Goal: Check status: Check status

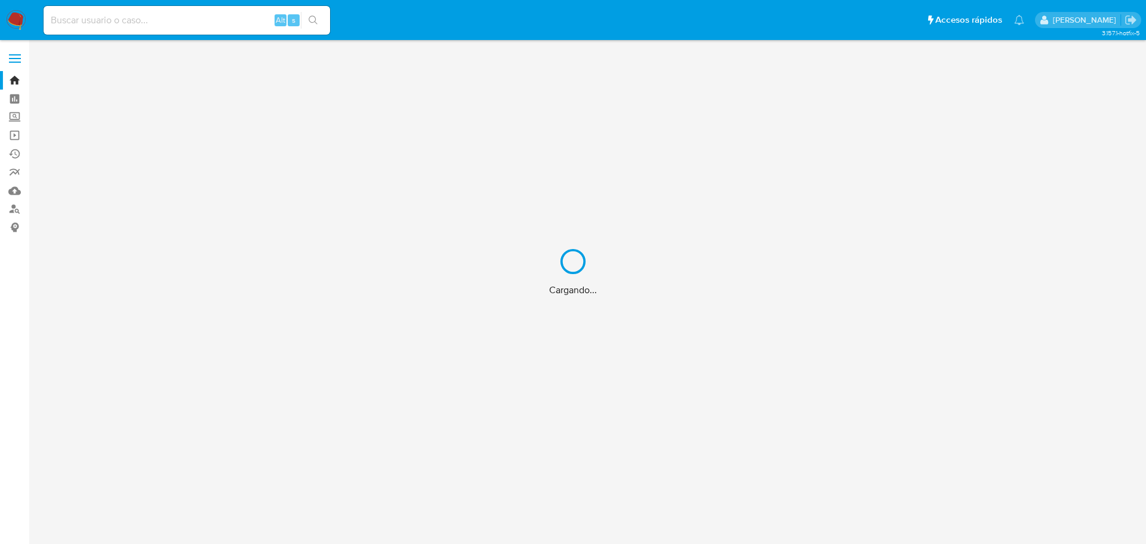
click at [163, 20] on div "Cargando..." at bounding box center [573, 272] width 1146 height 544
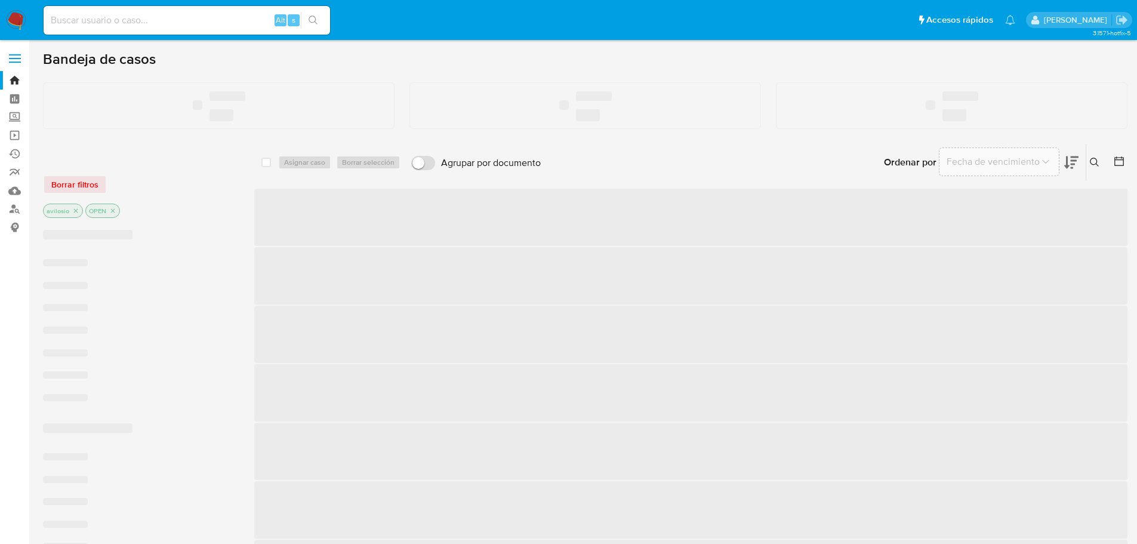
click at [164, 20] on input at bounding box center [187, 21] width 286 height 16
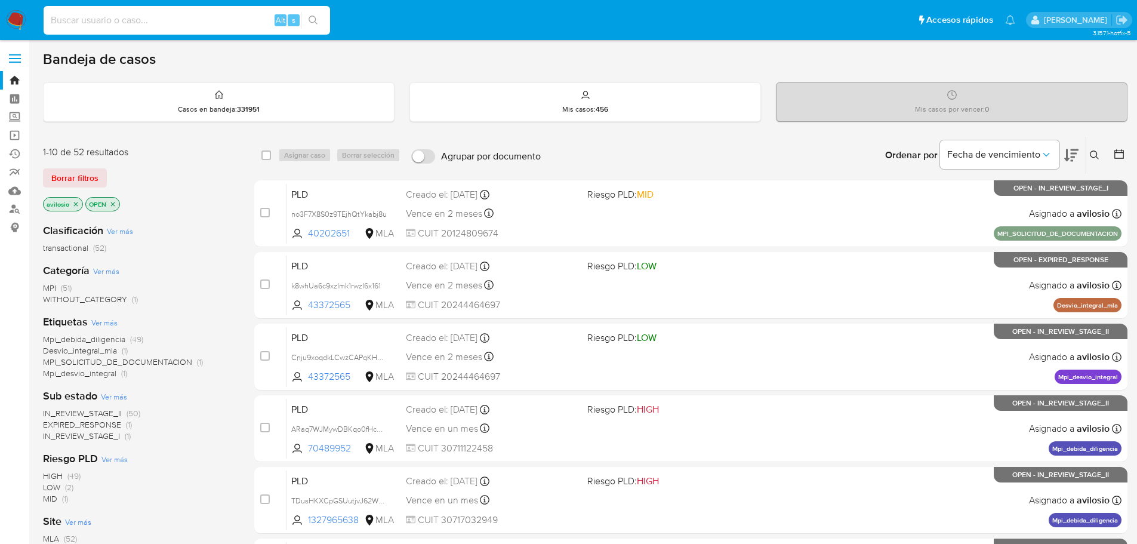
paste input "295009114"
type input "295009114"
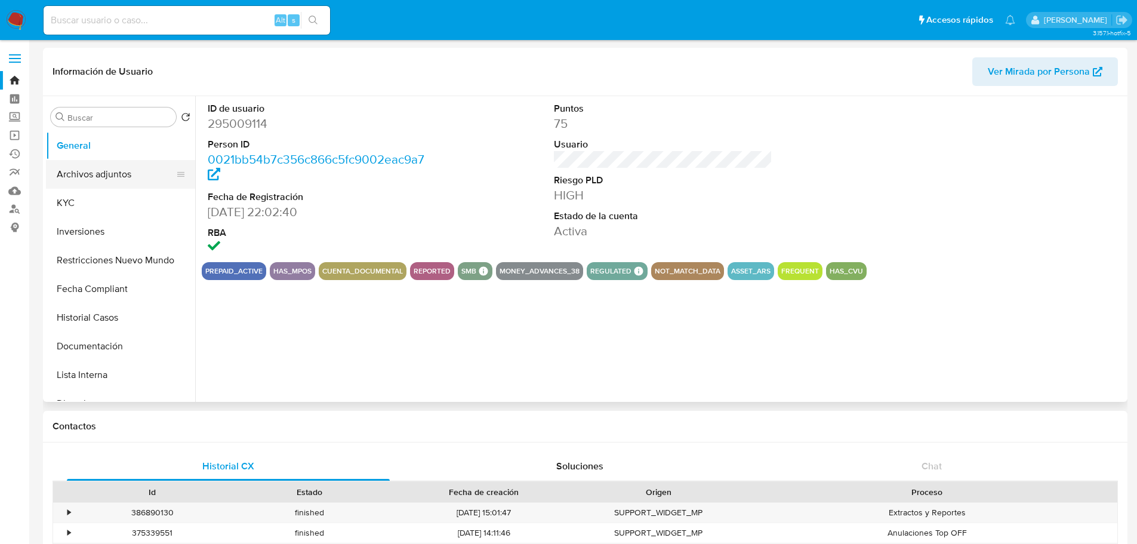
select select "10"
click at [81, 202] on button "KYC" at bounding box center [116, 203] width 140 height 29
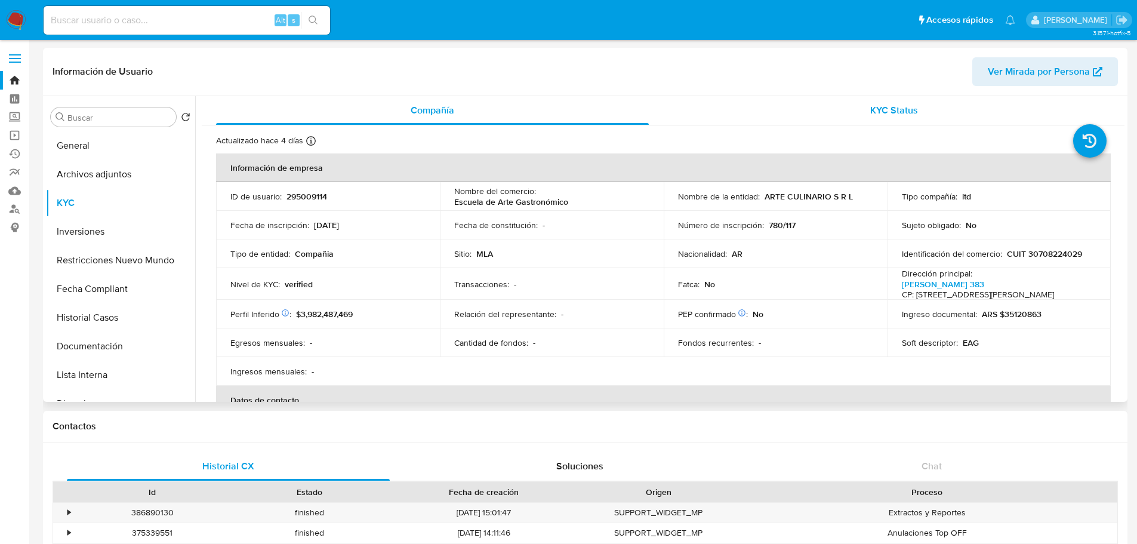
click at [893, 110] on span "KYC Status" at bounding box center [894, 110] width 48 height 14
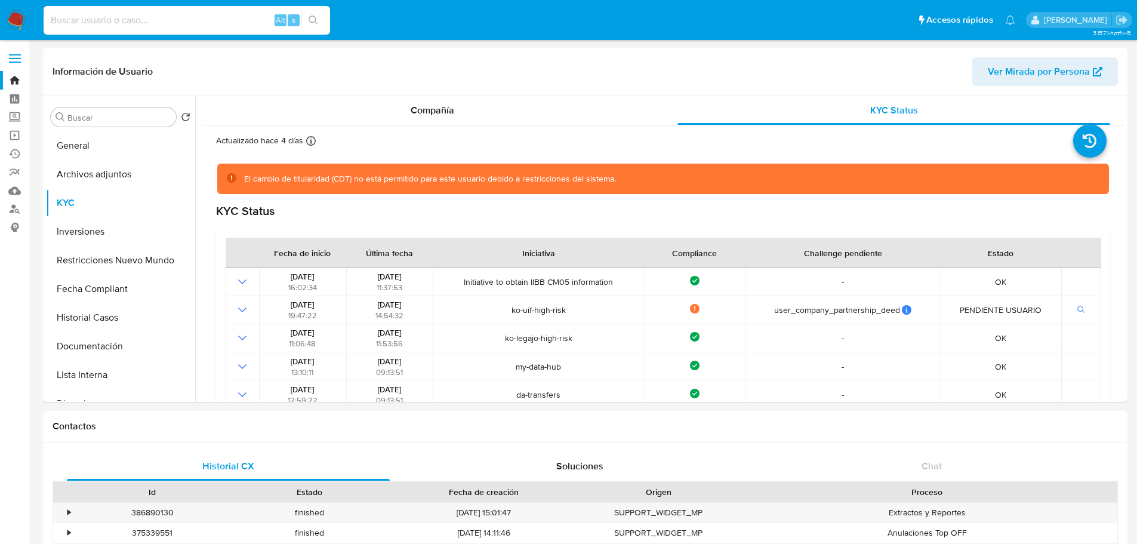
click at [119, 16] on input at bounding box center [187, 21] width 286 height 16
paste input "295009114"
click at [480, 99] on div "Compañía" at bounding box center [432, 110] width 433 height 29
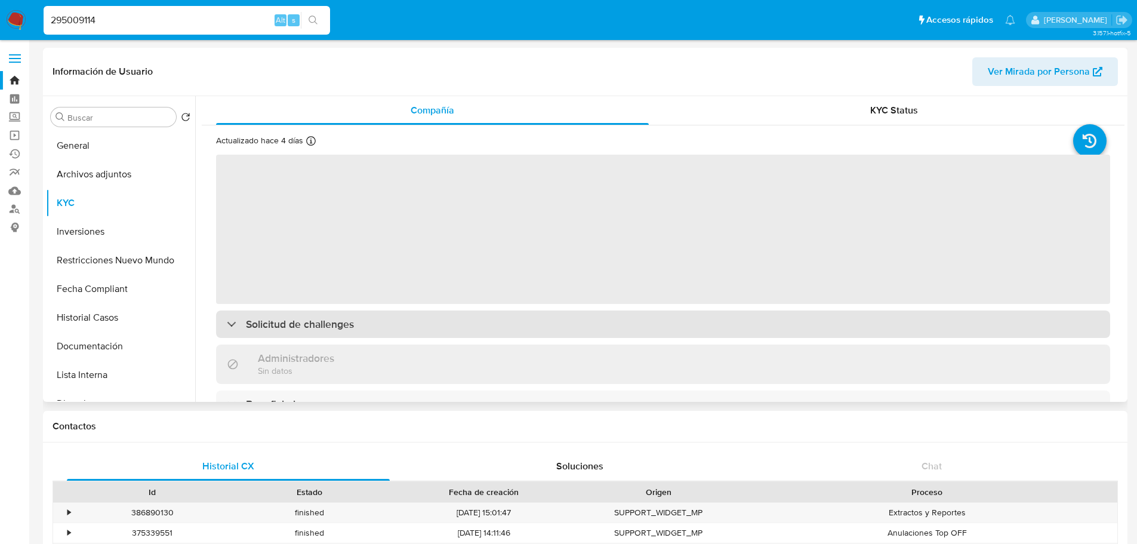
click at [347, 328] on h3 "Solicitud de challenges" at bounding box center [300, 323] width 108 height 13
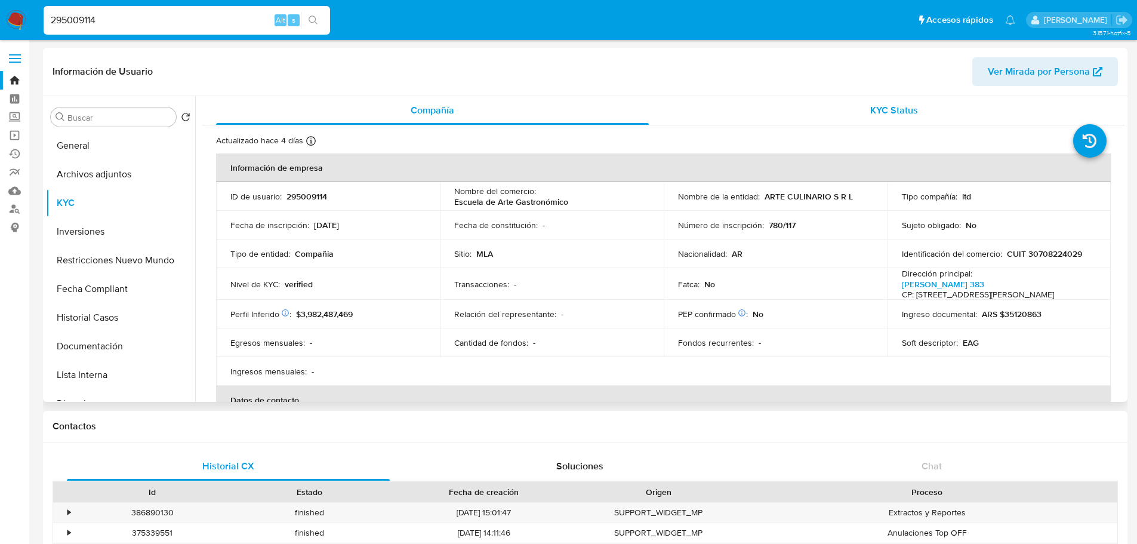
click at [946, 109] on div "KYC Status" at bounding box center [893, 110] width 433 height 29
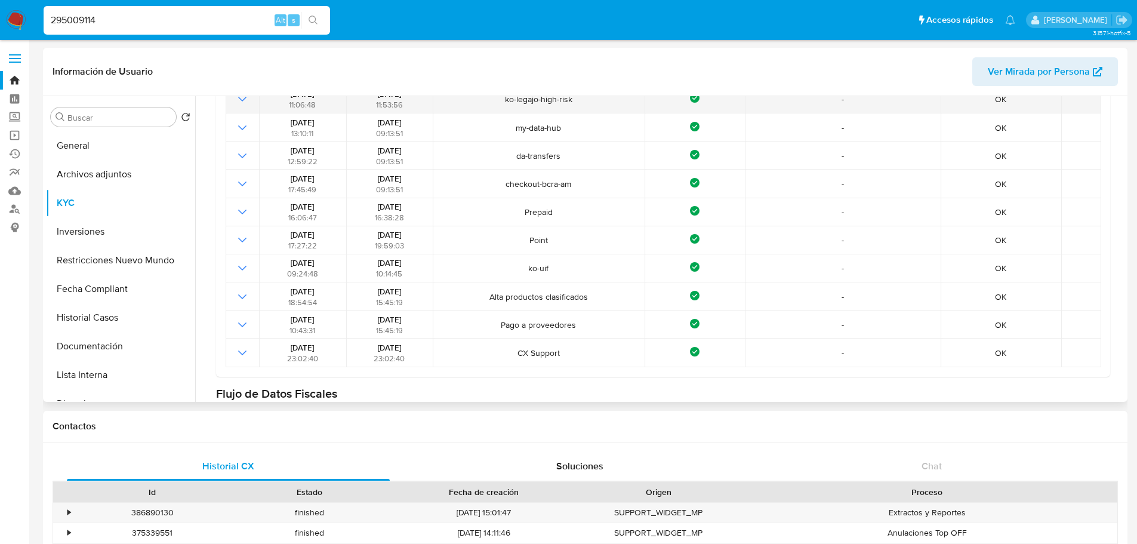
scroll to position [179, 0]
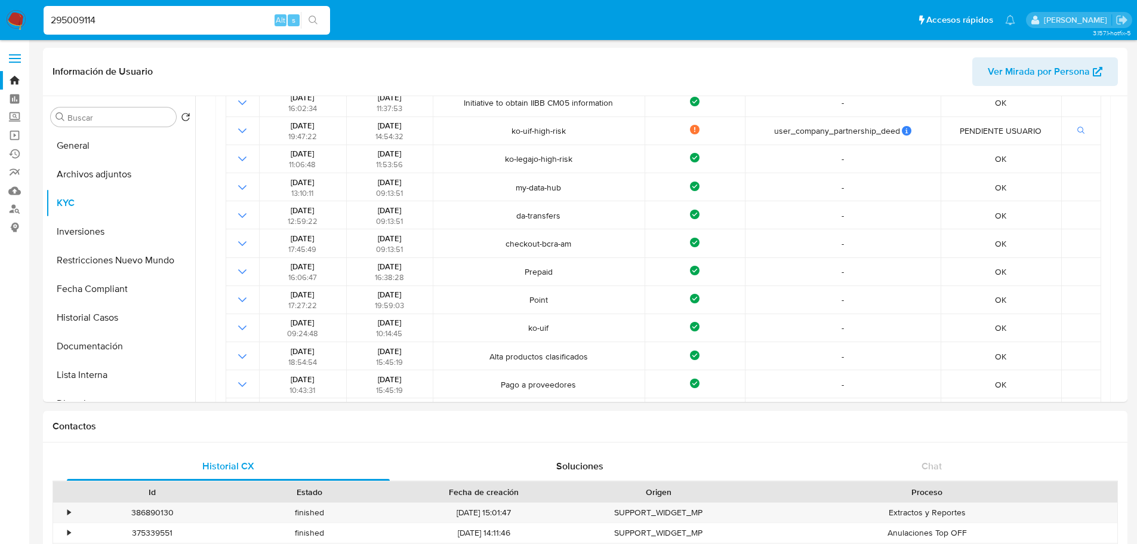
click at [163, 20] on input "295009114" at bounding box center [187, 21] width 286 height 16
paste input "681003089"
type input "681003089"
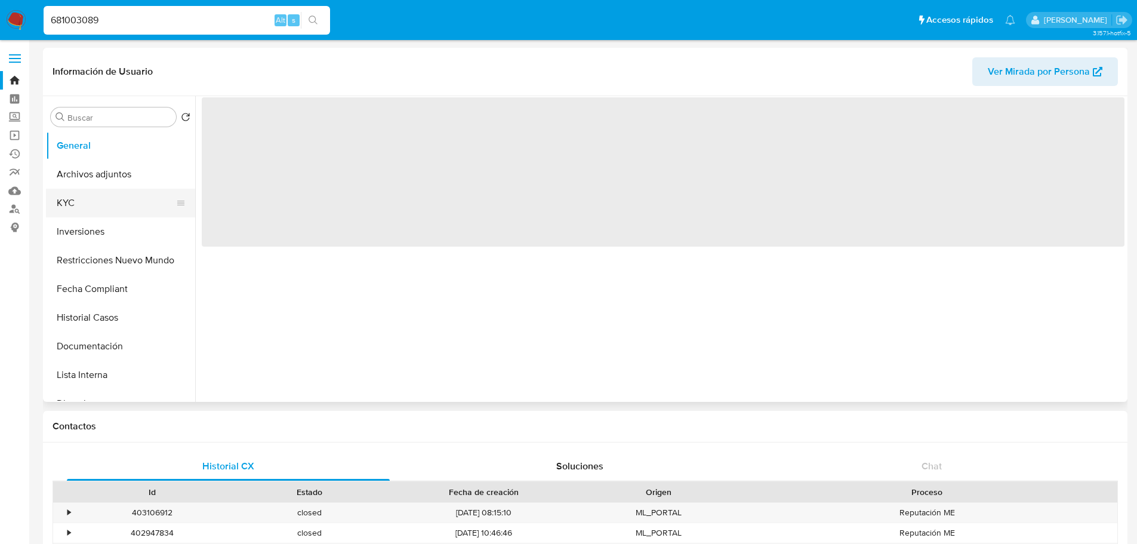
click at [89, 204] on button "KYC" at bounding box center [116, 203] width 140 height 29
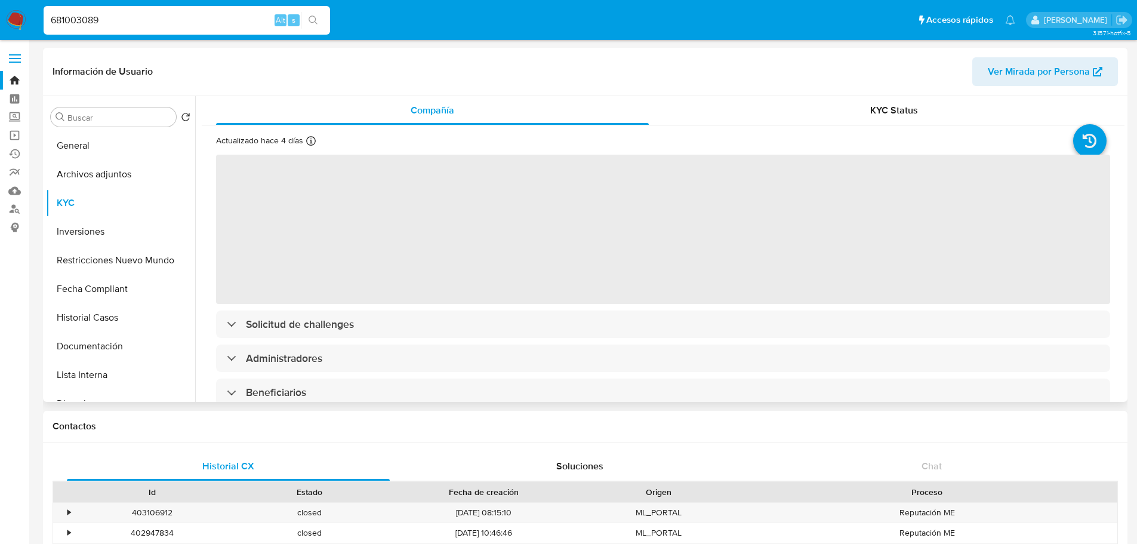
select select "10"
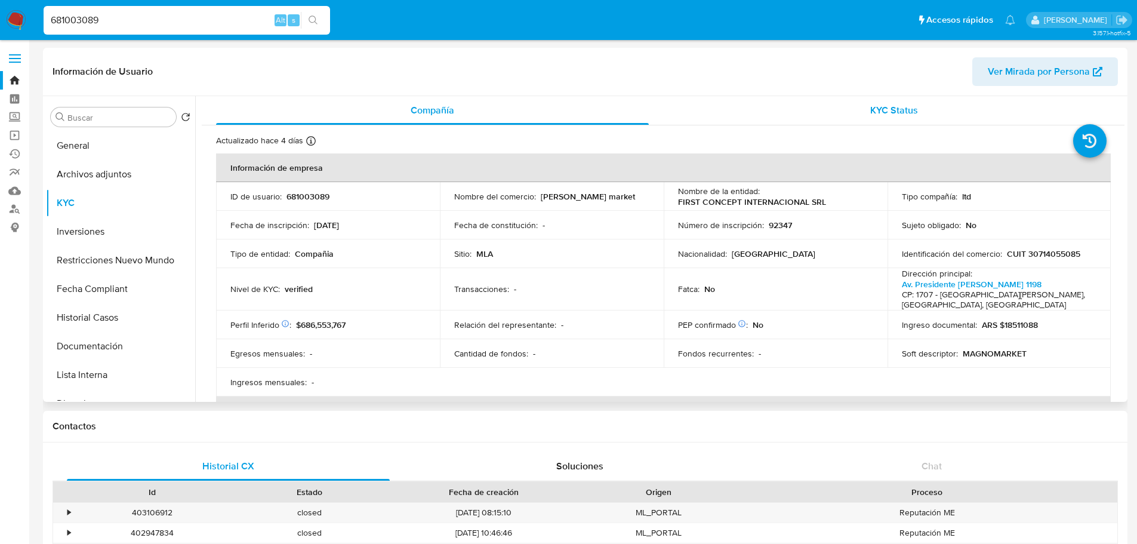
click at [865, 115] on div "KYC Status" at bounding box center [893, 110] width 433 height 29
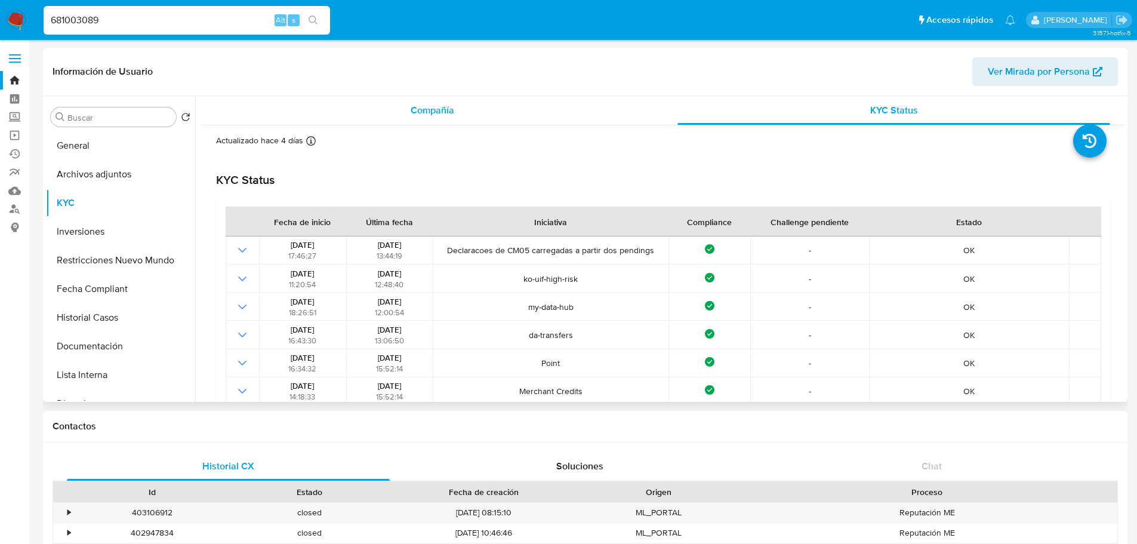
click at [476, 116] on div "Compañía" at bounding box center [432, 110] width 433 height 29
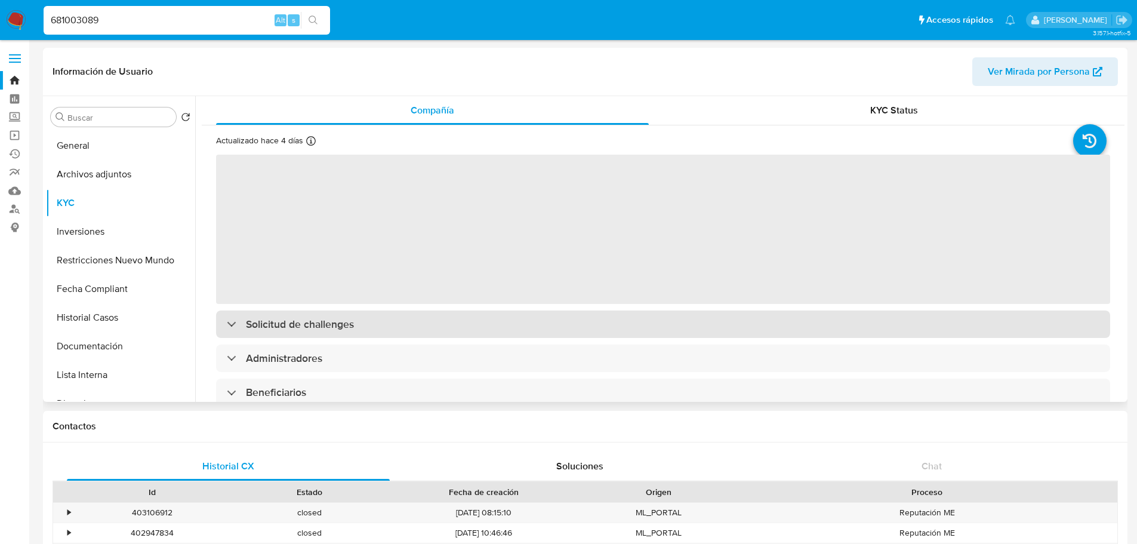
click at [406, 328] on div "Solicitud de challenges" at bounding box center [663, 323] width 894 height 27
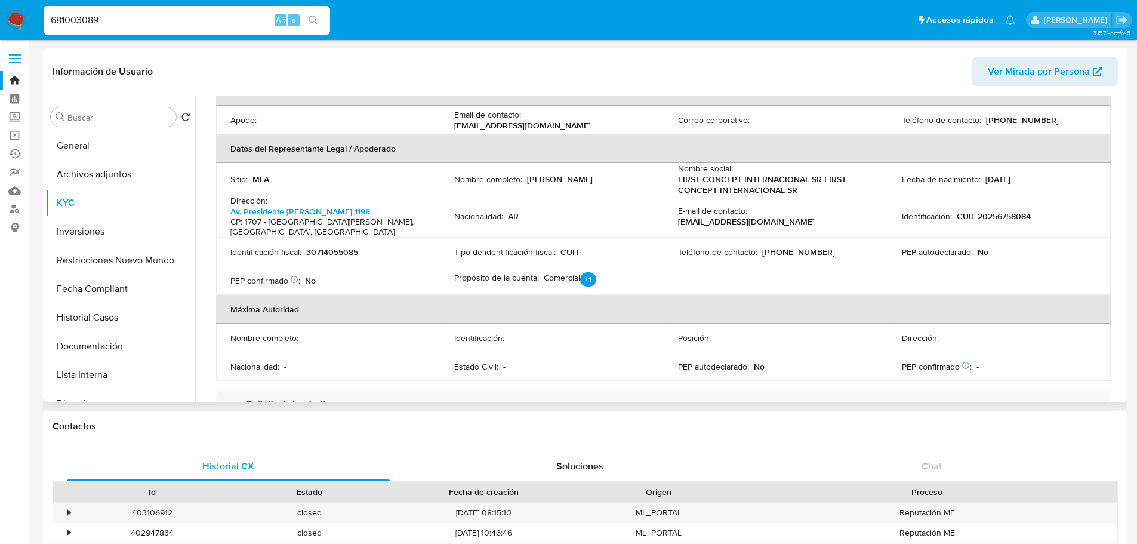
scroll to position [179, 0]
